Goal: Task Accomplishment & Management: Use online tool/utility

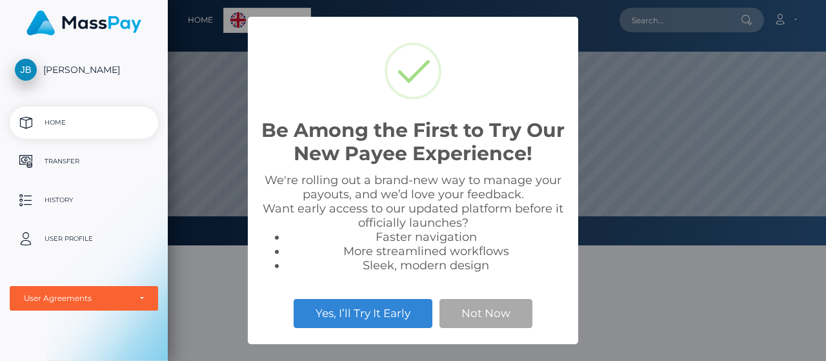
scroll to position [245, 658]
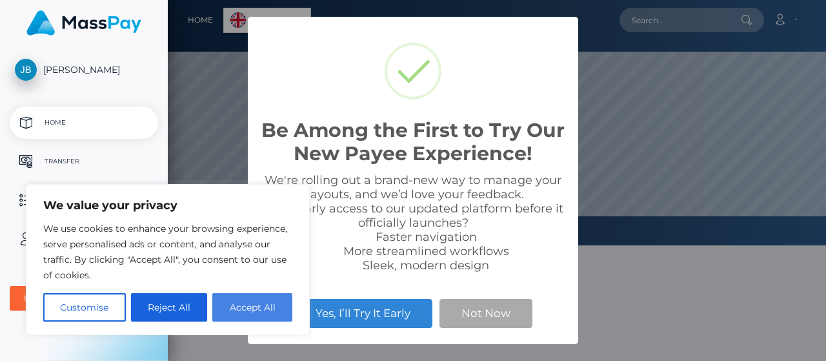
click at [237, 308] on button "Accept All" at bounding box center [252, 307] width 80 height 28
checkbox input "true"
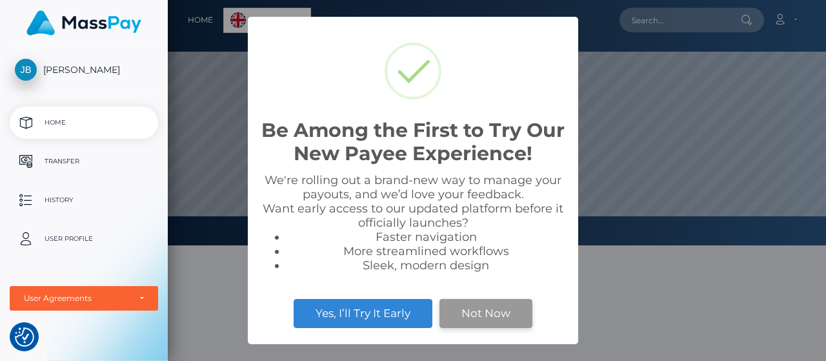
click at [485, 312] on button "Not Now" at bounding box center [485, 313] width 93 height 28
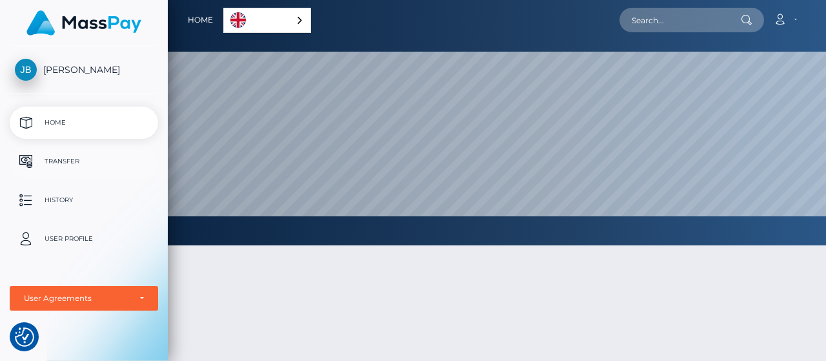
click at [52, 161] on p "Transfer" at bounding box center [84, 161] width 138 height 19
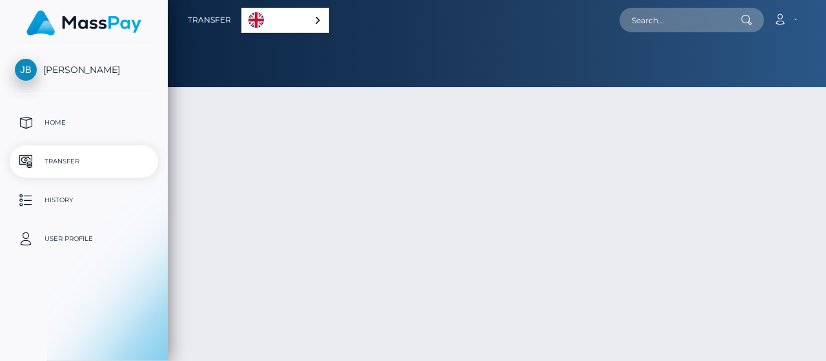
select select
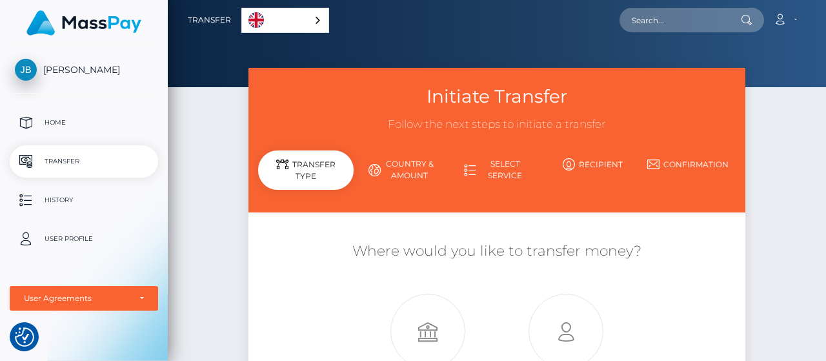
click at [401, 171] on link "Country & Amount" at bounding box center [400, 170] width 95 height 34
